Goal: Task Accomplishment & Management: Manage account settings

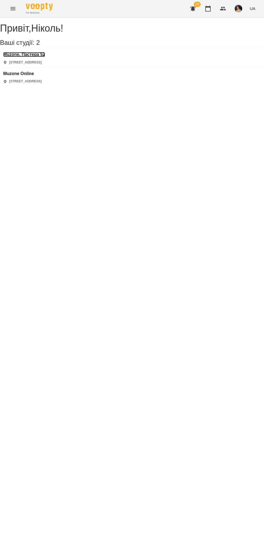
click at [45, 57] on h3 "Muzone, Пастера 52" at bounding box center [24, 54] width 42 height 5
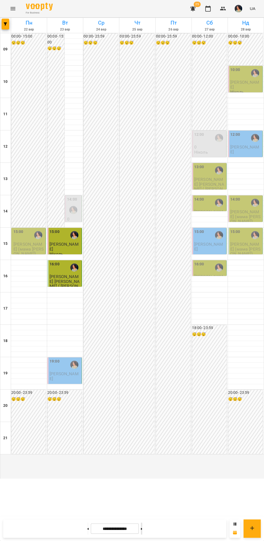
click at [142, 529] on icon at bounding box center [141, 528] width 1 height 2
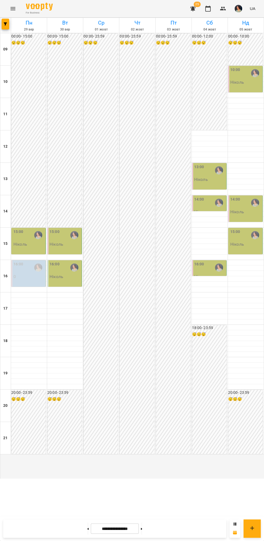
click at [29, 274] on div "16:00" at bounding box center [28, 267] width 31 height 12
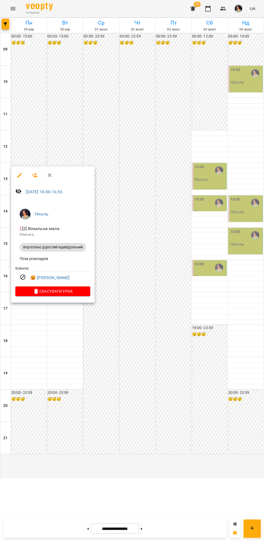
click at [195, 426] on div at bounding box center [132, 270] width 264 height 541
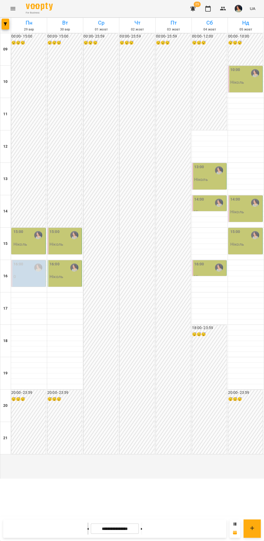
click at [88, 529] on icon at bounding box center [88, 528] width 1 height 2
type input "**********"
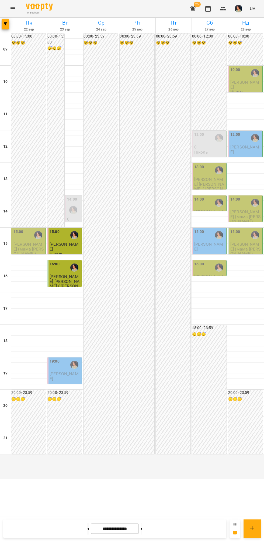
click at [25, 241] on div "15:00" at bounding box center [28, 235] width 31 height 12
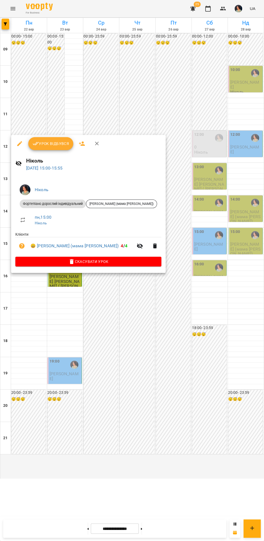
click at [183, 425] on div at bounding box center [132, 270] width 264 height 541
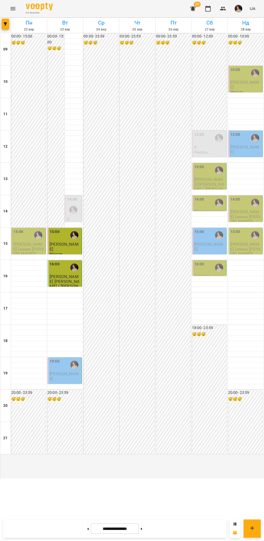
click at [28, 241] on div "15:00" at bounding box center [28, 235] width 31 height 12
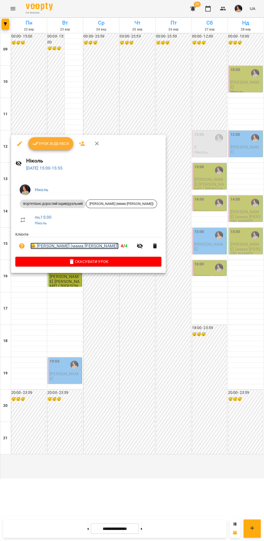
click at [76, 243] on link "😀 [PERSON_NAME] (мама [PERSON_NAME])" at bounding box center [74, 246] width 88 height 6
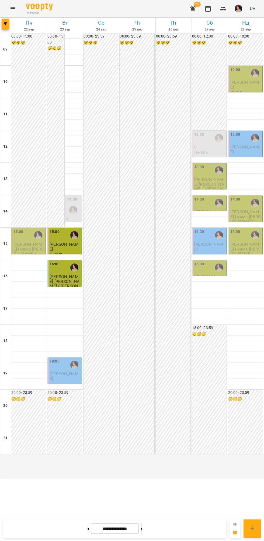
click at [142, 528] on button at bounding box center [141, 528] width 1 height 12
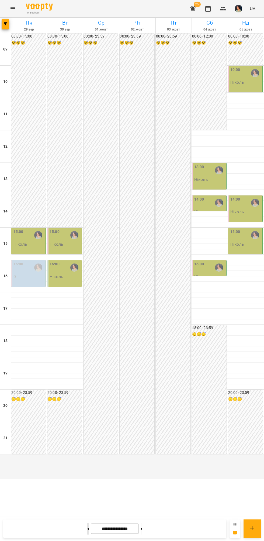
click at [87, 530] on button at bounding box center [87, 528] width 1 height 12
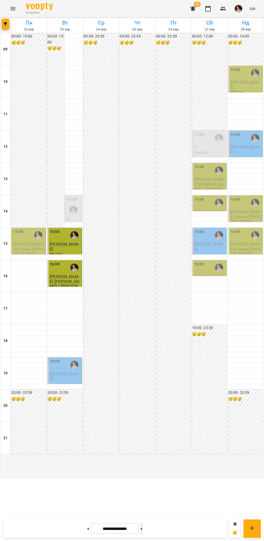
click at [142, 528] on button at bounding box center [141, 528] width 1 height 12
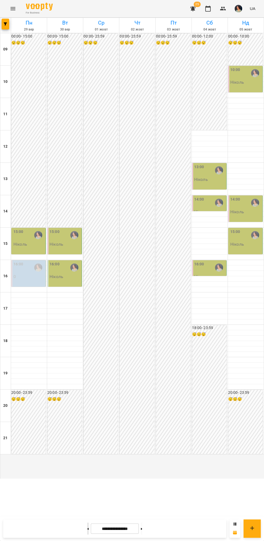
click at [87, 527] on button at bounding box center [87, 528] width 1 height 12
type input "**********"
